Goal: Task Accomplishment & Management: Complete application form

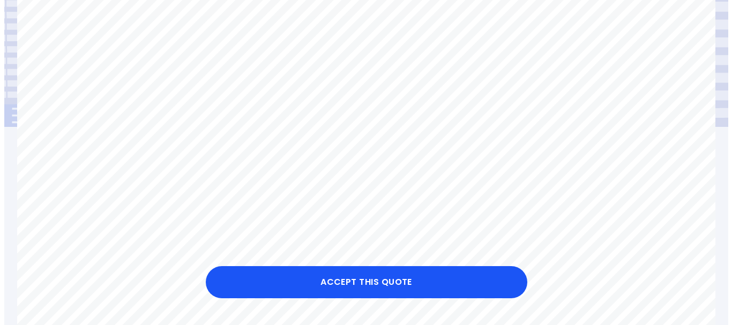
scroll to position [161, 0]
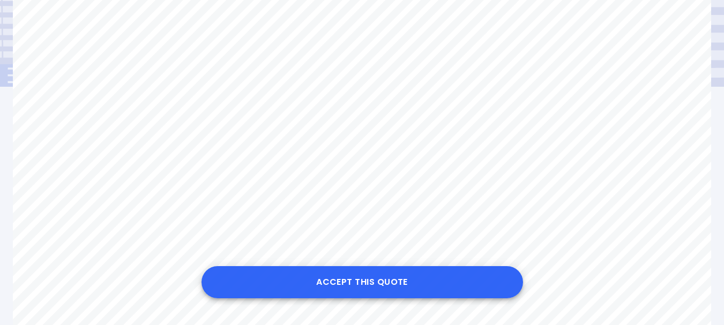
click at [338, 281] on button "Accept this Quote" at bounding box center [361, 282] width 321 height 32
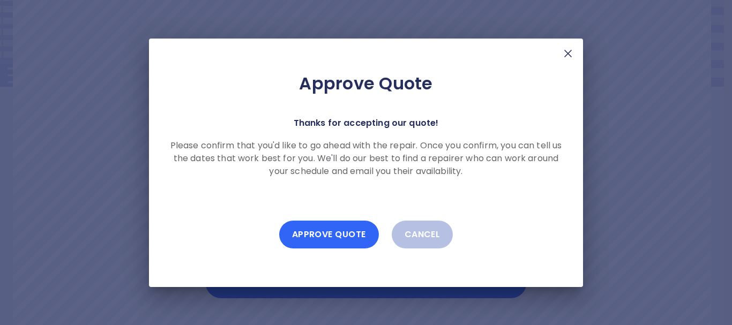
click at [323, 232] on button "Approve Quote" at bounding box center [329, 235] width 100 height 28
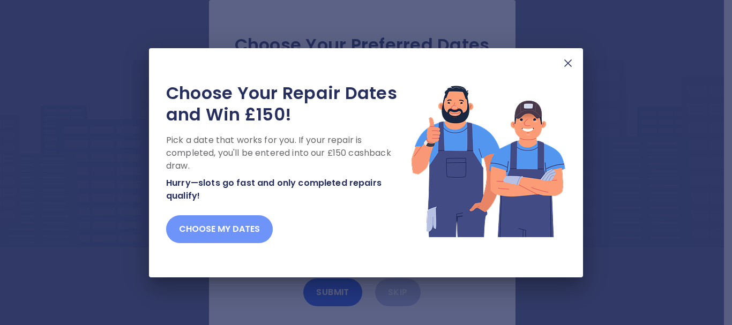
click at [233, 223] on button "Choose my dates" at bounding box center [219, 229] width 107 height 28
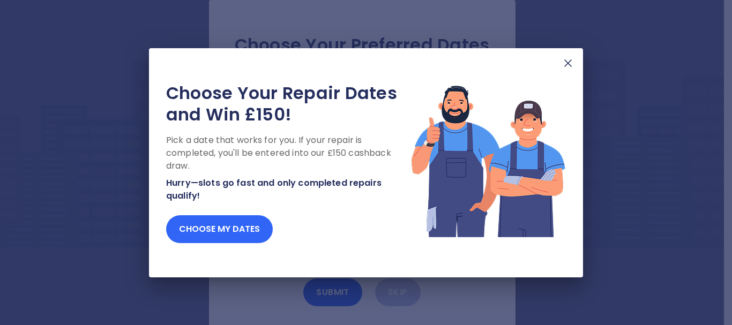
click at [215, 231] on button "Choose my dates" at bounding box center [219, 229] width 107 height 28
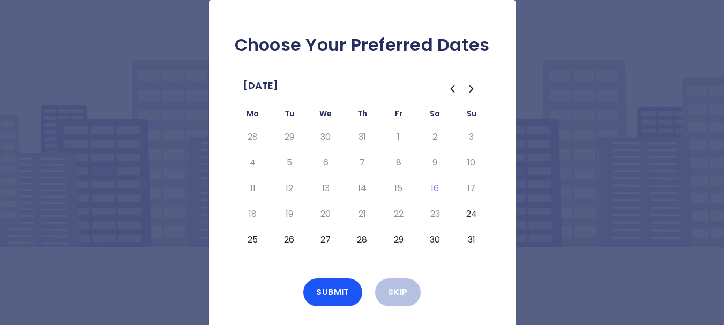
click at [325, 239] on button "27" at bounding box center [325, 239] width 19 height 17
click at [326, 293] on button "Submit" at bounding box center [332, 293] width 59 height 28
